Goal: Information Seeking & Learning: Compare options

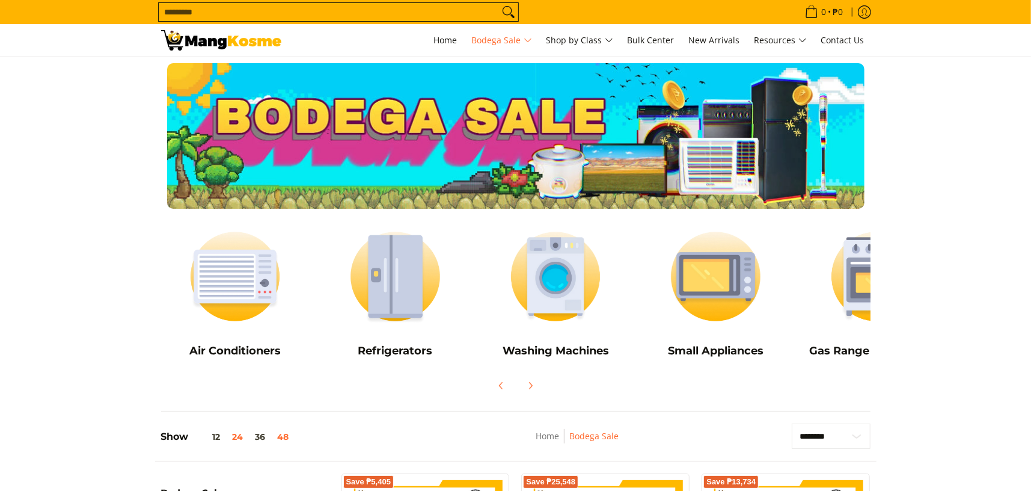
click at [284, 439] on button "48" at bounding box center [283, 437] width 23 height 10
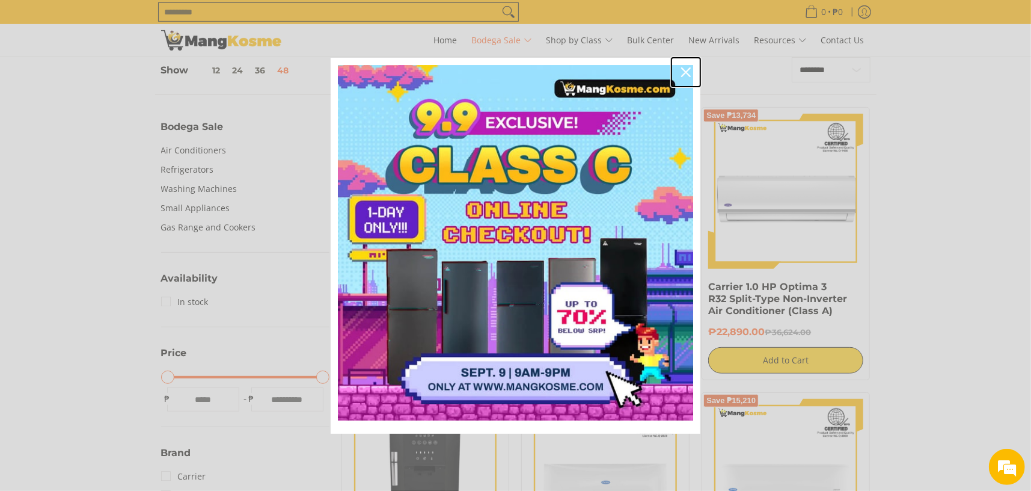
click at [687, 73] on icon "close icon" at bounding box center [686, 72] width 10 height 10
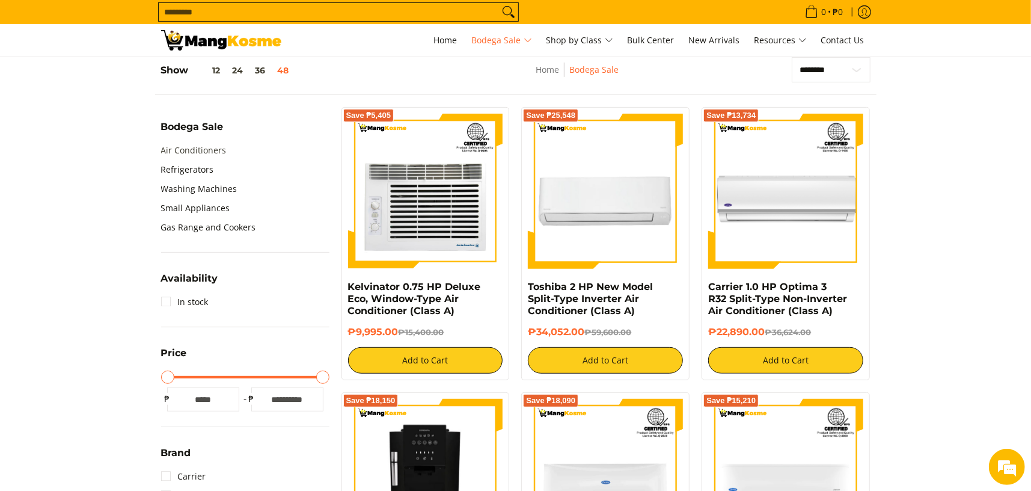
click at [185, 149] on link "Air Conditioners" at bounding box center [194, 150] width 66 height 19
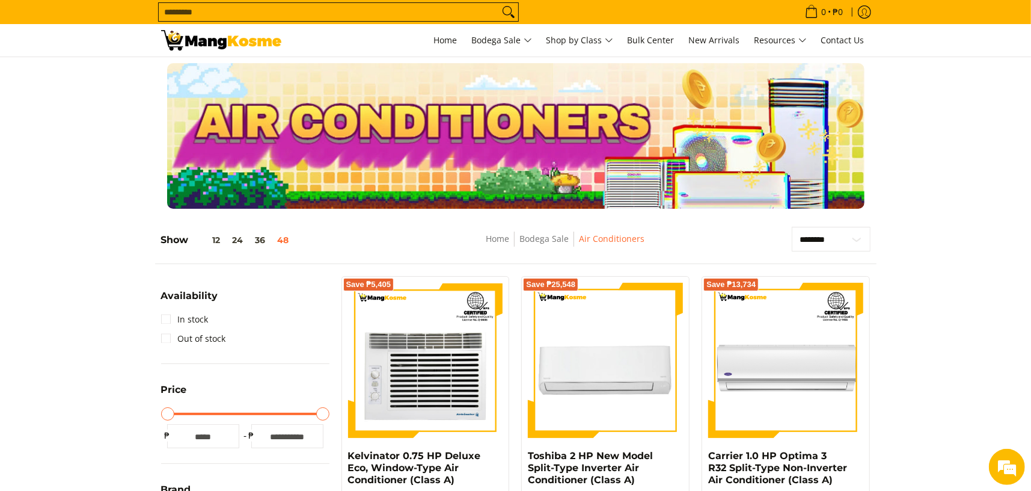
select select "**********"
click at [792, 227] on select "**********" at bounding box center [831, 239] width 79 height 25
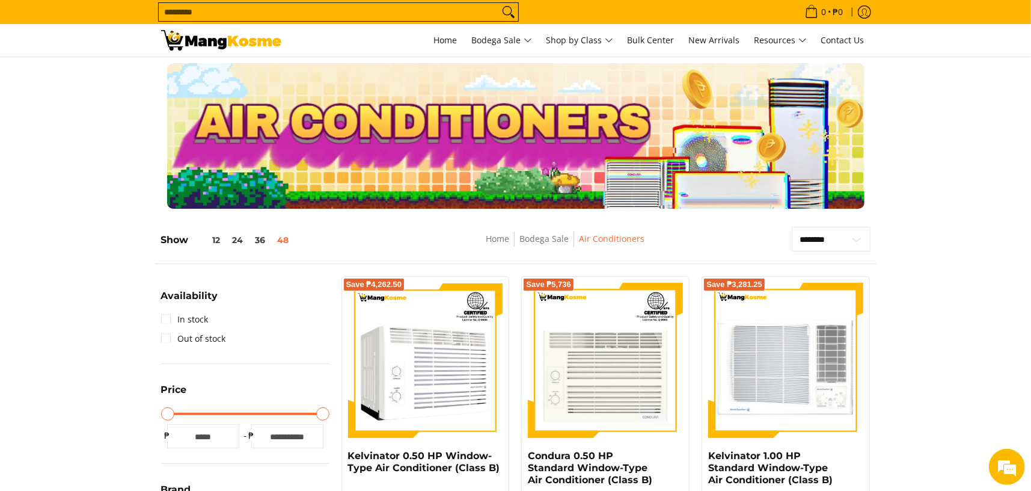
scroll to position [169, 0]
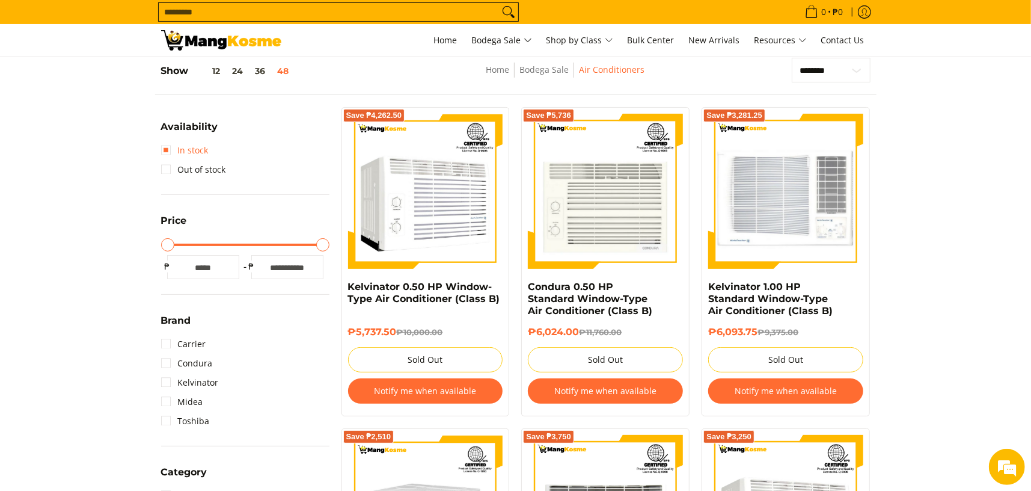
click at [164, 150] on link "In stock" at bounding box center [185, 150] width 48 height 19
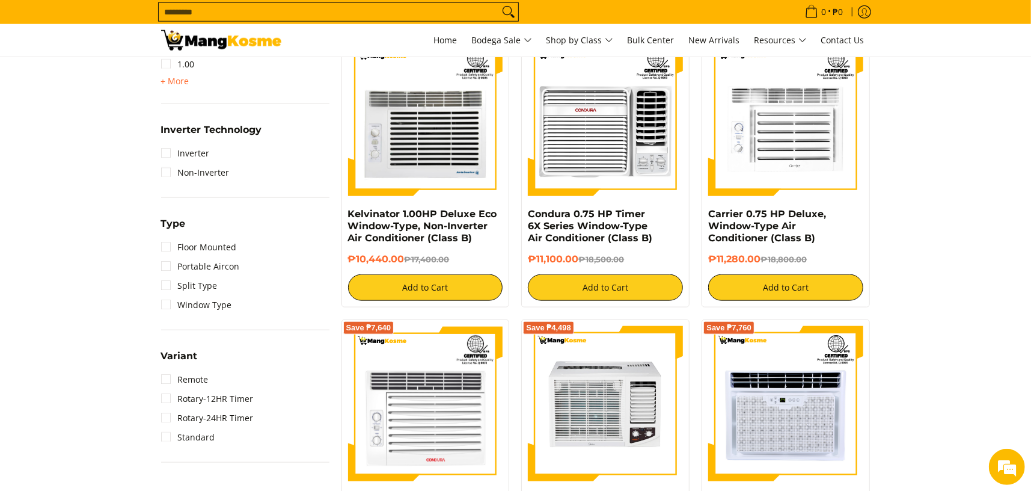
scroll to position [831, 0]
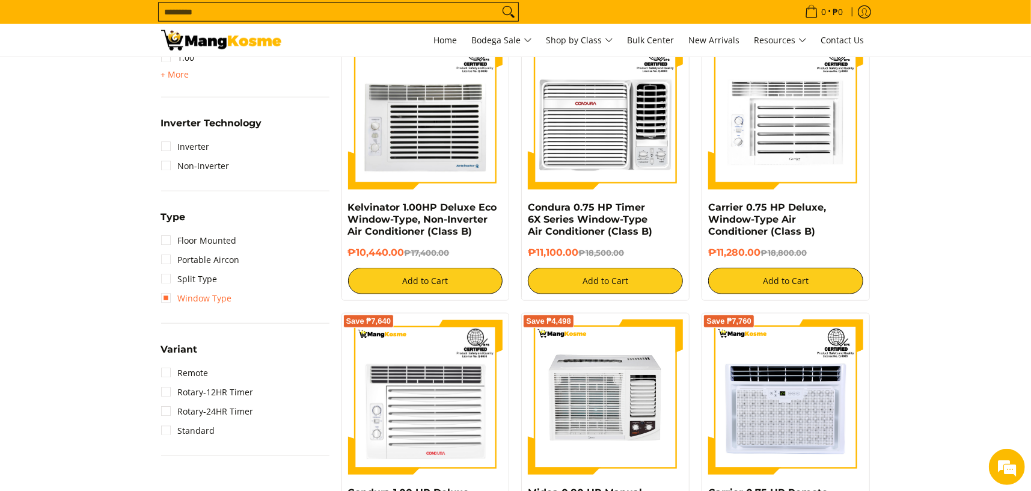
click at [168, 291] on link "Window Type" at bounding box center [196, 298] width 71 height 19
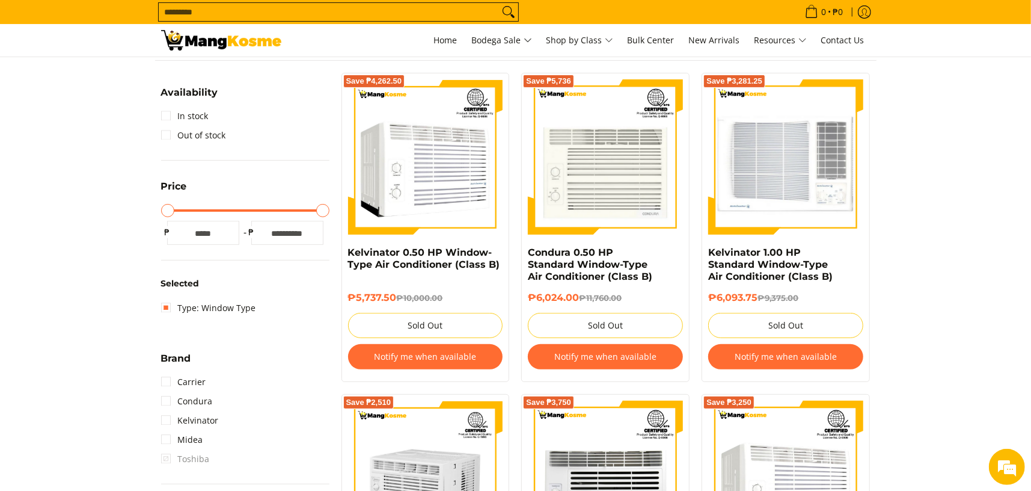
scroll to position [169, 0]
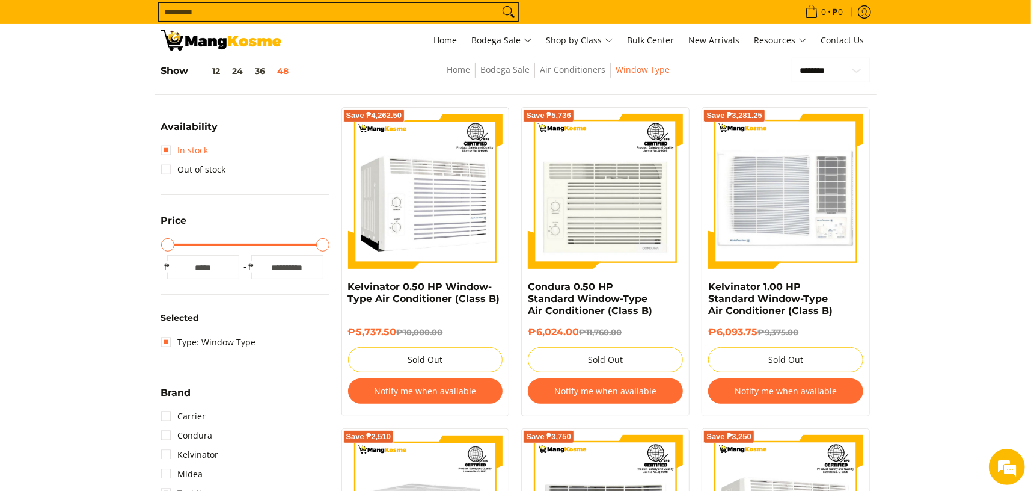
click at [171, 149] on link "In stock" at bounding box center [185, 150] width 48 height 19
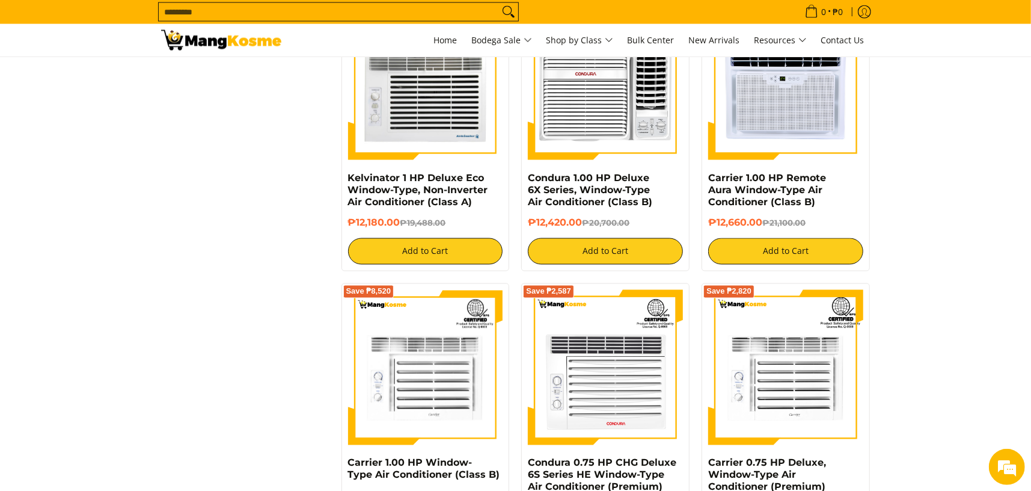
scroll to position [1383, 0]
